Goal: Transaction & Acquisition: Purchase product/service

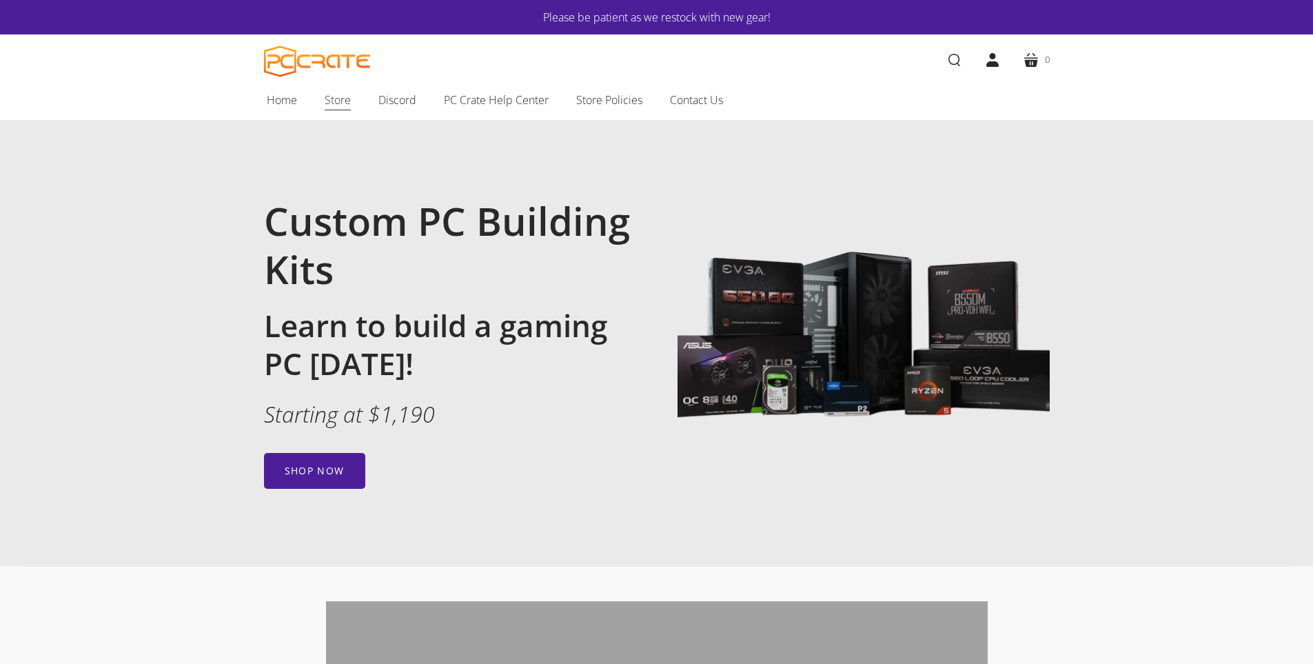
click at [336, 105] on span "Store" at bounding box center [338, 100] width 26 height 18
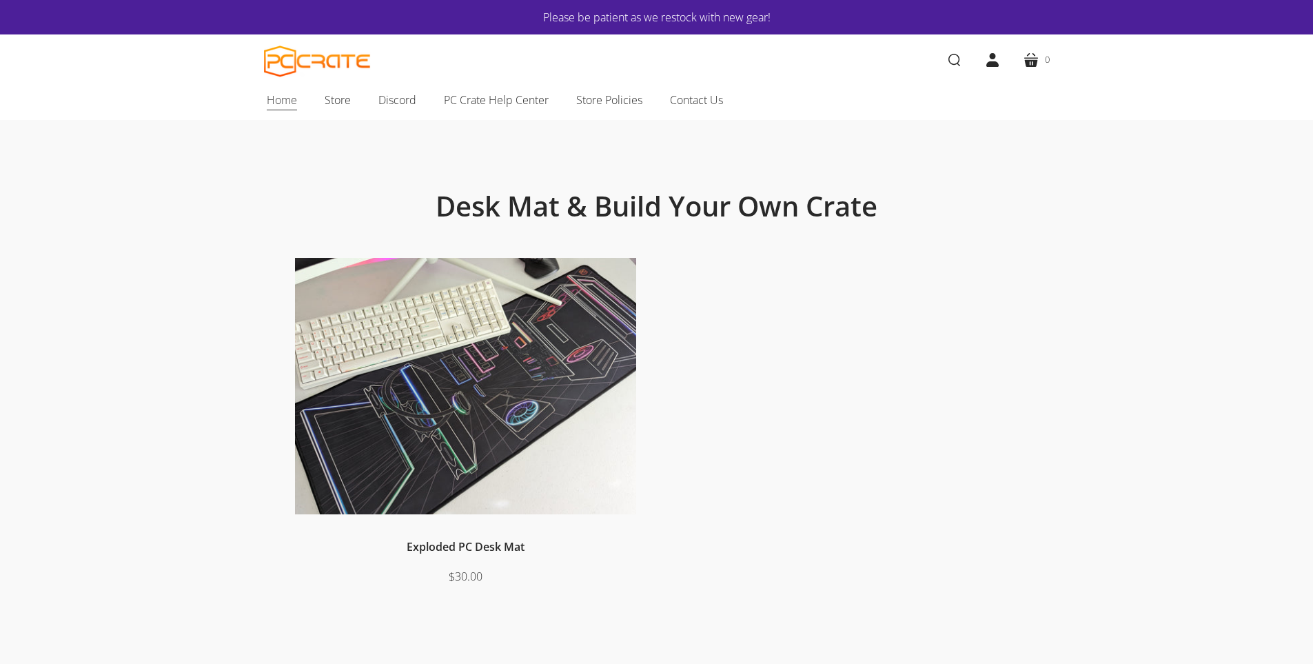
click at [274, 102] on span "Home" at bounding box center [282, 100] width 30 height 18
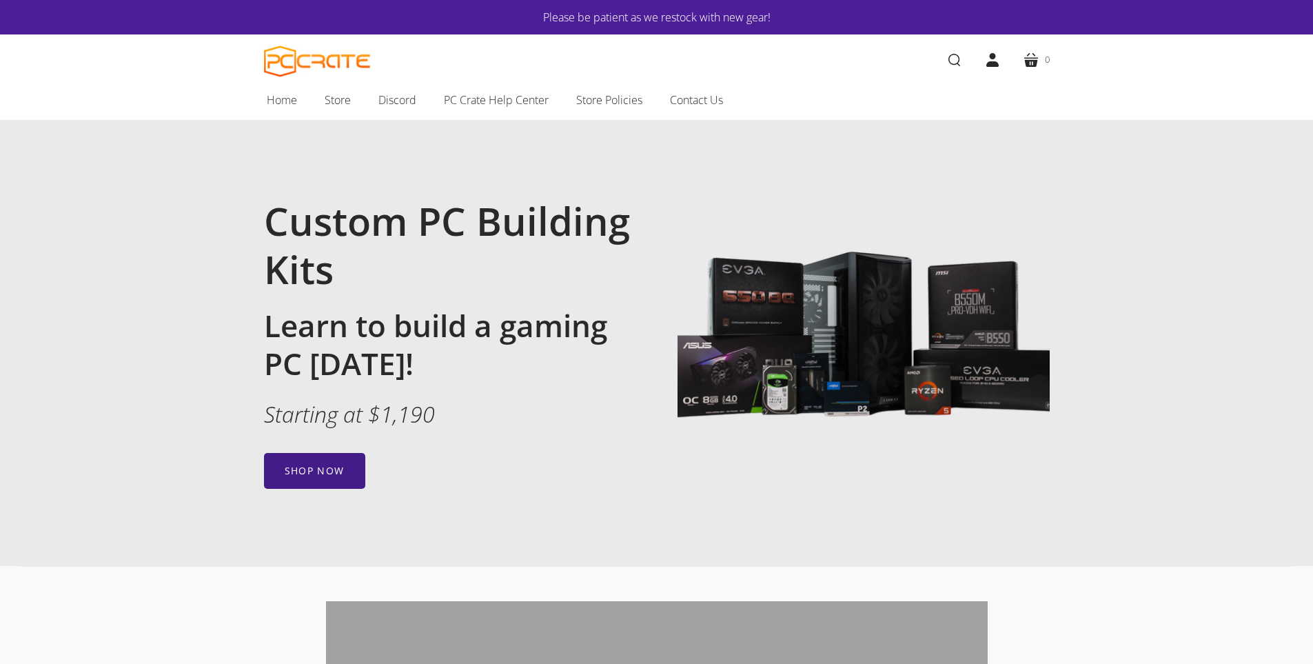
click at [321, 472] on link "Shop now" at bounding box center [314, 471] width 101 height 36
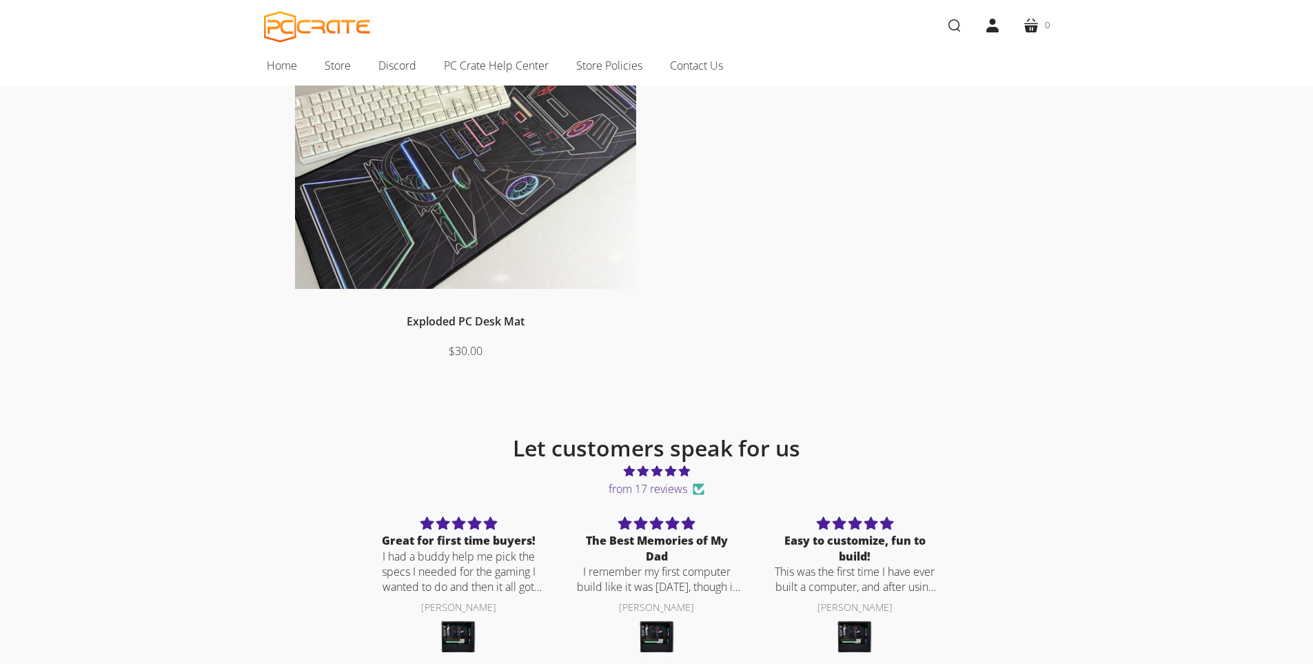
scroll to position [483, 0]
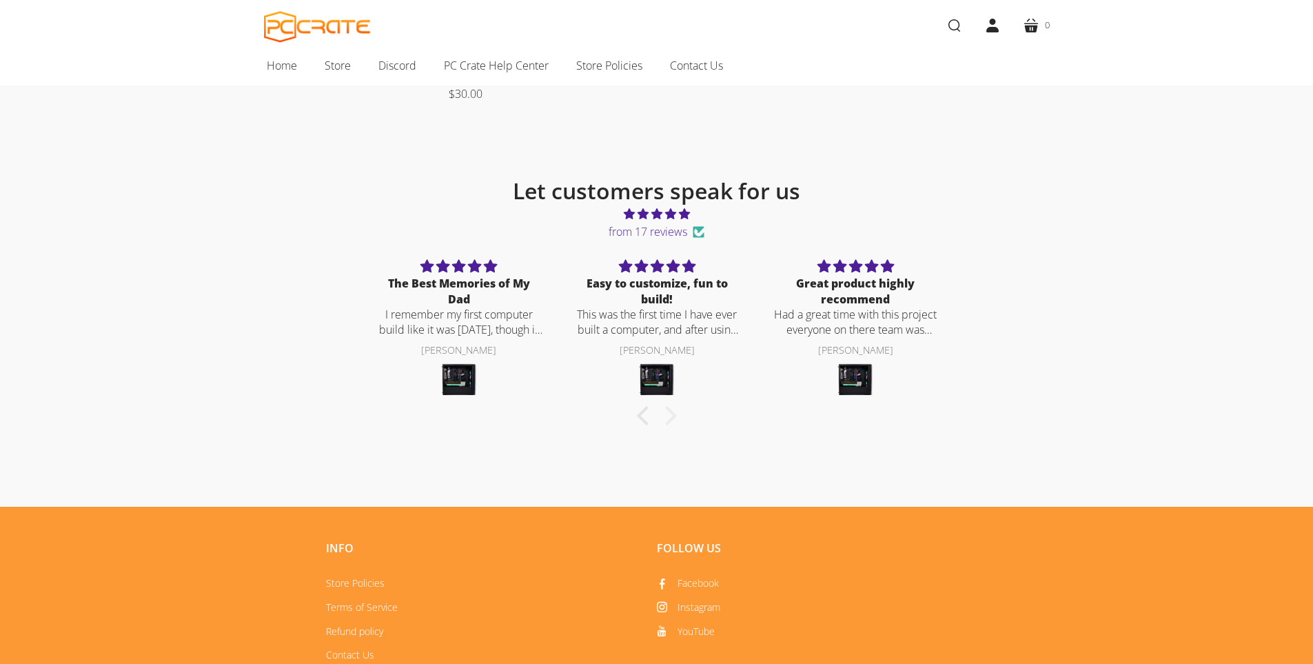
click at [671, 418] on div at bounding box center [666, 415] width 19 height 19
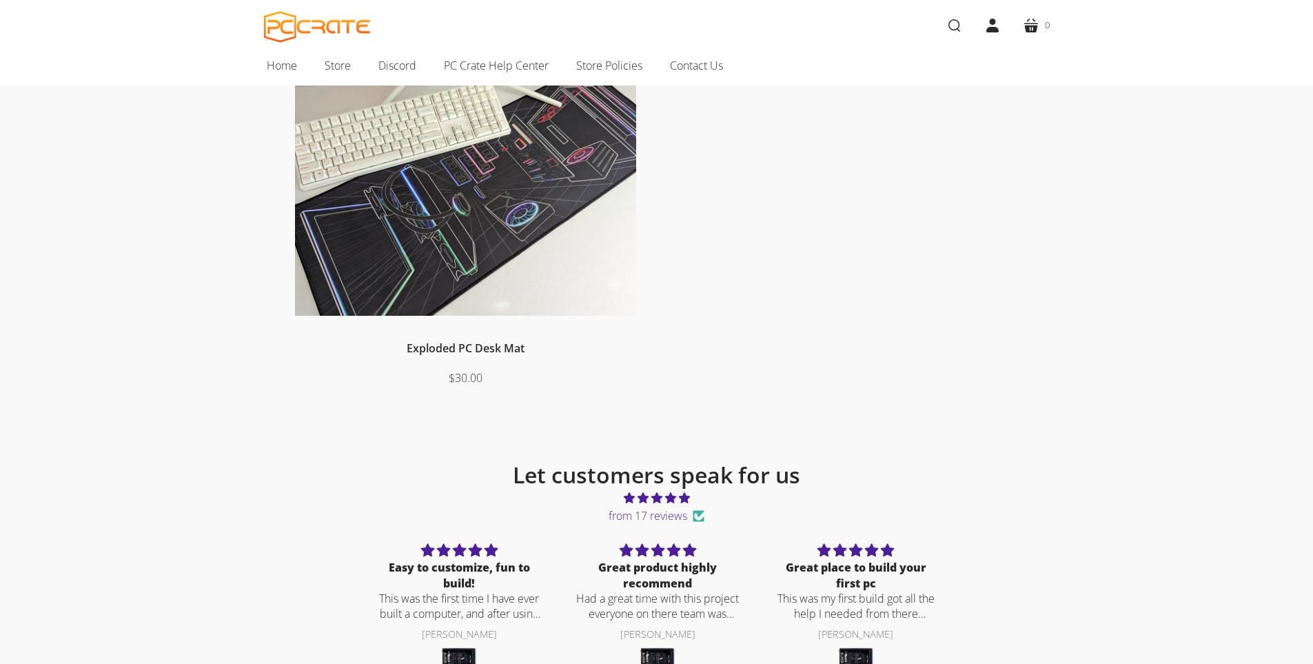
scroll to position [0, 0]
